Goal: Find specific page/section: Find specific page/section

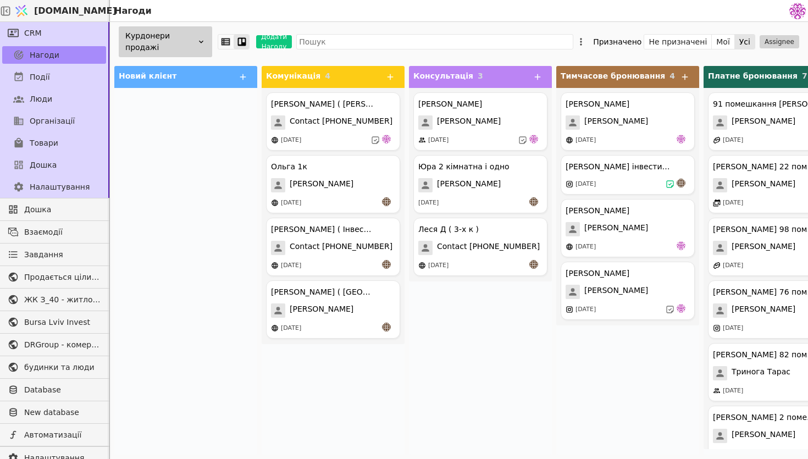
click at [143, 39] on div "Курдонери продажі" at bounding box center [165, 41] width 93 height 31
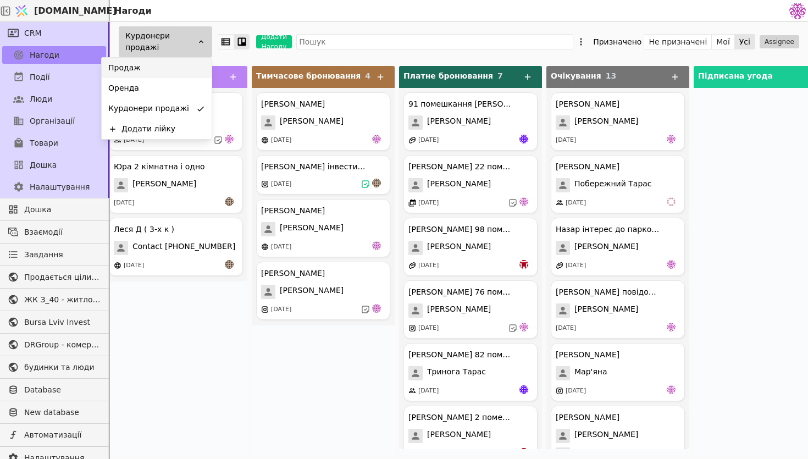
click at [148, 62] on div "Продаж" at bounding box center [157, 68] width 110 height 20
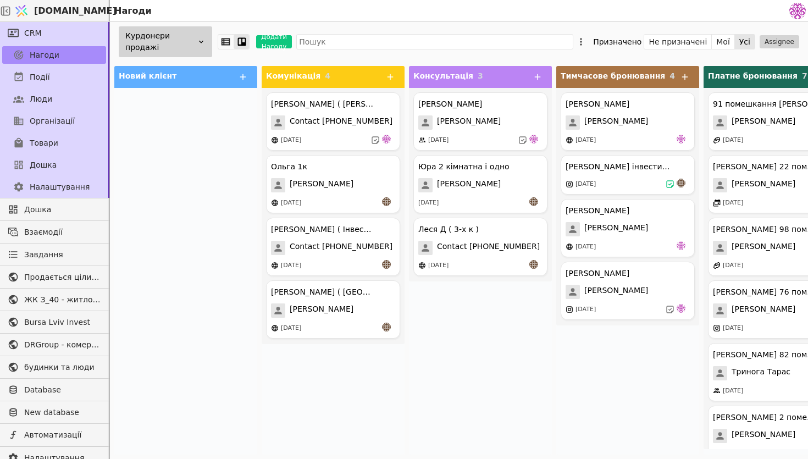
click at [191, 45] on div "Курдонери продажі" at bounding box center [165, 41] width 93 height 31
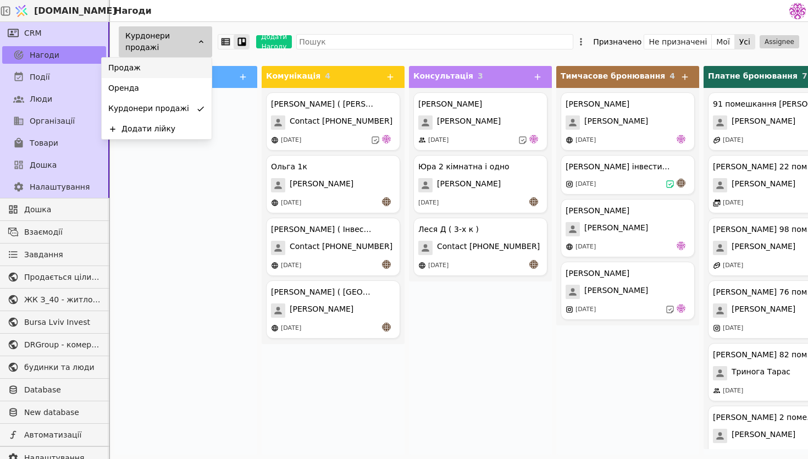
click at [179, 76] on div "Продаж" at bounding box center [157, 68] width 110 height 20
